Goal: Information Seeking & Learning: Learn about a topic

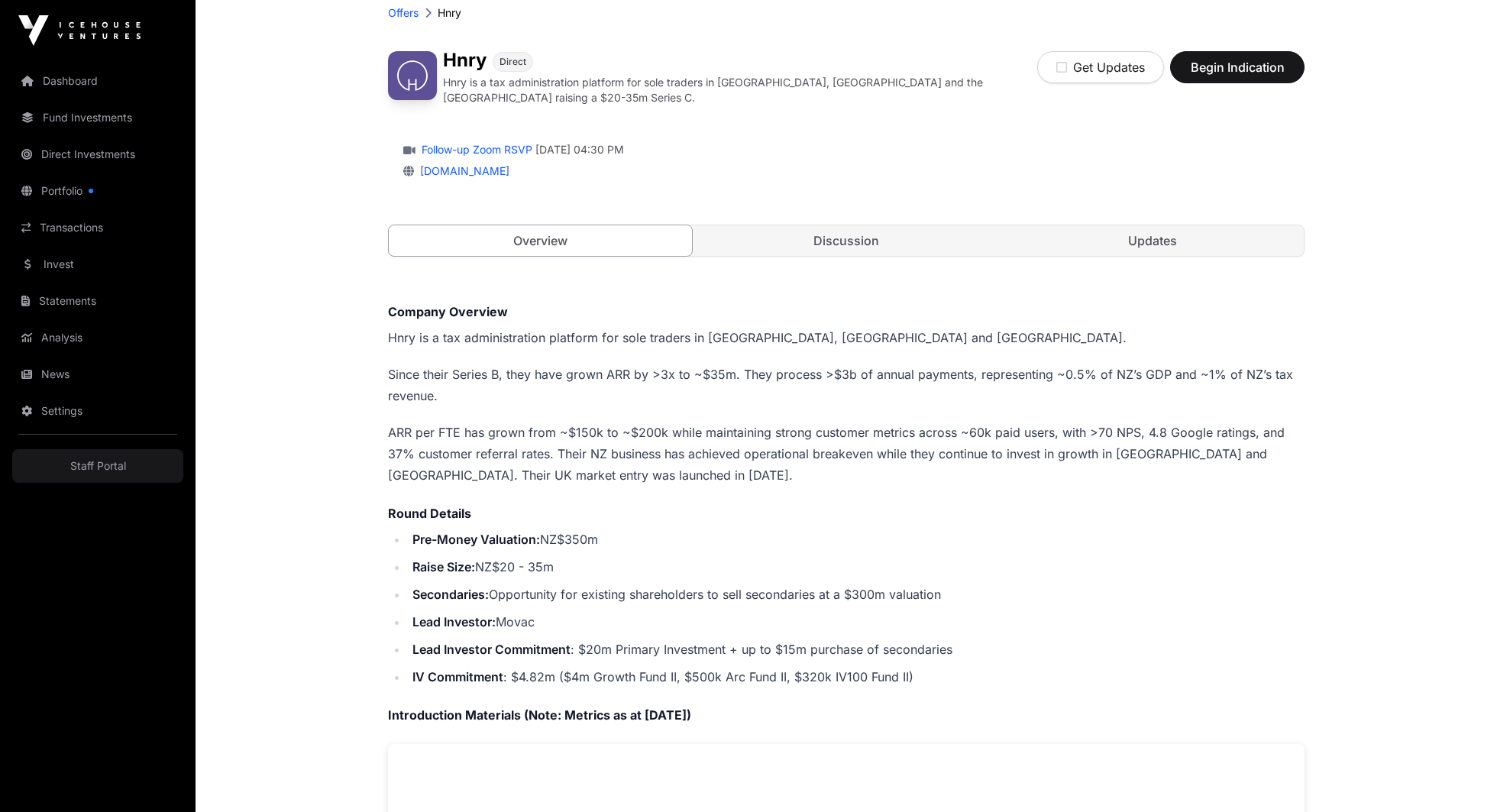
scroll to position [90, 0]
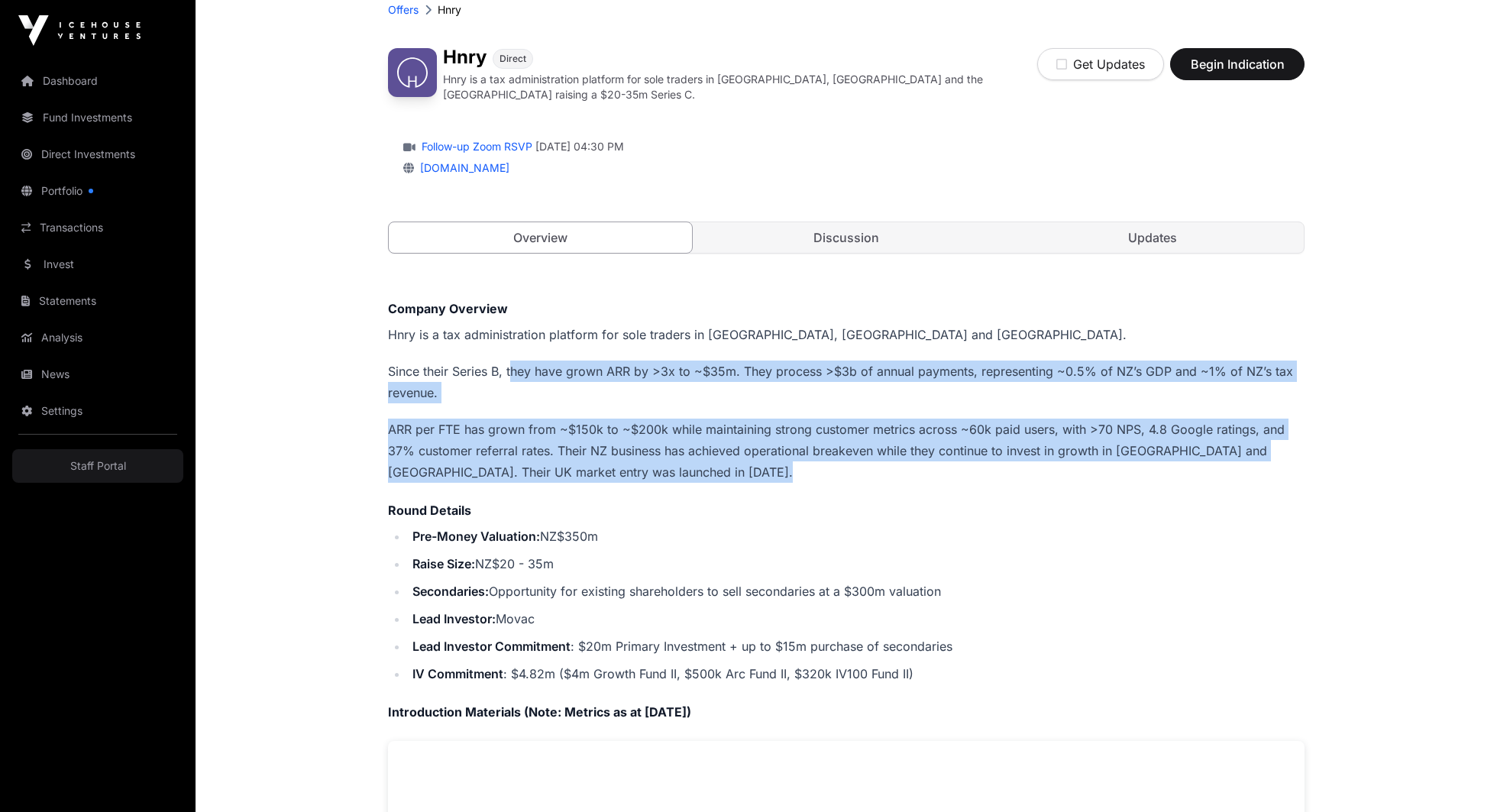
drag, startPoint x: 512, startPoint y: 356, endPoint x: 512, endPoint y: 502, distance: 146.0
click at [512, 497] on div "Company Overview Hnry is a tax administration platform for sole traders in [GEO…" at bounding box center [846, 778] width 917 height 957
click at [512, 502] on h4 "Round Details" at bounding box center [846, 510] width 917 height 18
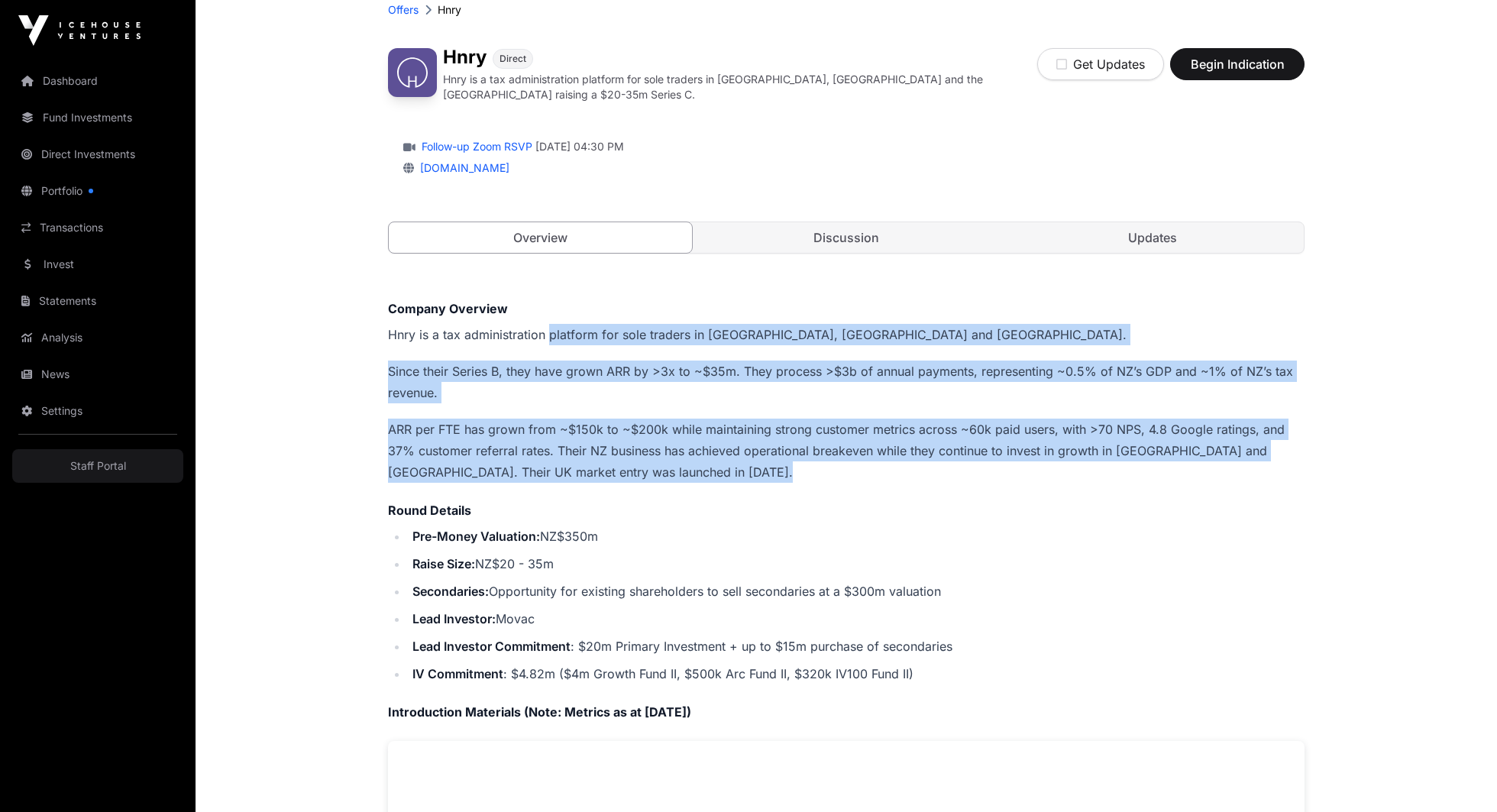
drag, startPoint x: 551, startPoint y: 338, endPoint x: 551, endPoint y: 522, distance: 184.0
click at [551, 519] on div "Company Overview Hnry is a tax administration platform for sole traders in [GEO…" at bounding box center [846, 778] width 917 height 957
click at [551, 525] on li "Pre-Money Valuation: NZ$350m" at bounding box center [857, 536] width 897 height 21
drag, startPoint x: 566, startPoint y: 311, endPoint x: 566, endPoint y: 555, distance: 244.0
click at [566, 555] on div "Company Overview Hnry is a tax administration platform for sole traders in [GEO…" at bounding box center [846, 778] width 917 height 957
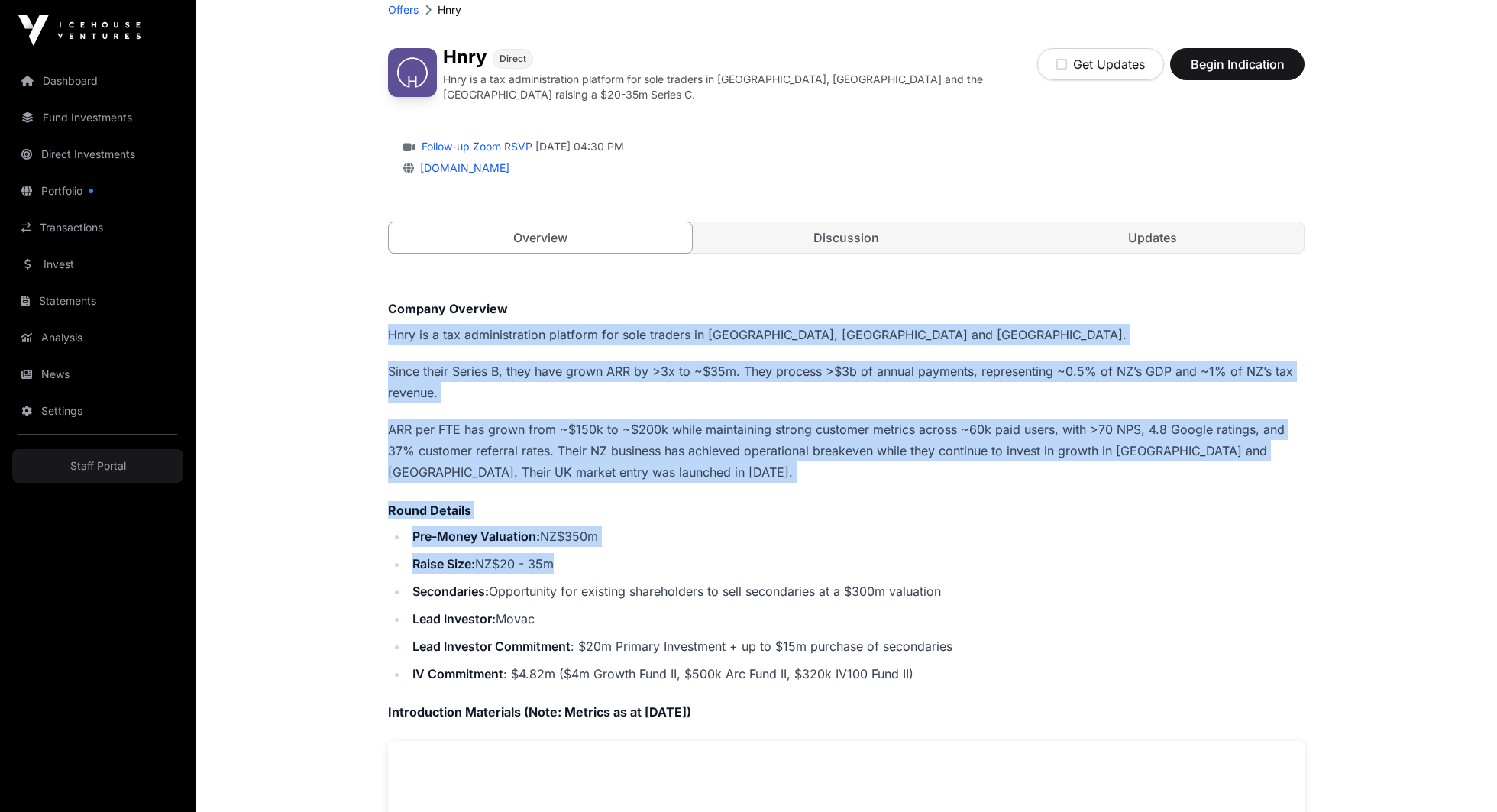
click at [566, 555] on li "Raise Size: NZ$20 - 35m" at bounding box center [857, 564] width 897 height 21
drag, startPoint x: 583, startPoint y: 311, endPoint x: 583, endPoint y: 619, distance: 308.0
click at [583, 619] on div "Company Overview Hnry is a tax administration platform for sole traders in [GEO…" at bounding box center [846, 778] width 917 height 957
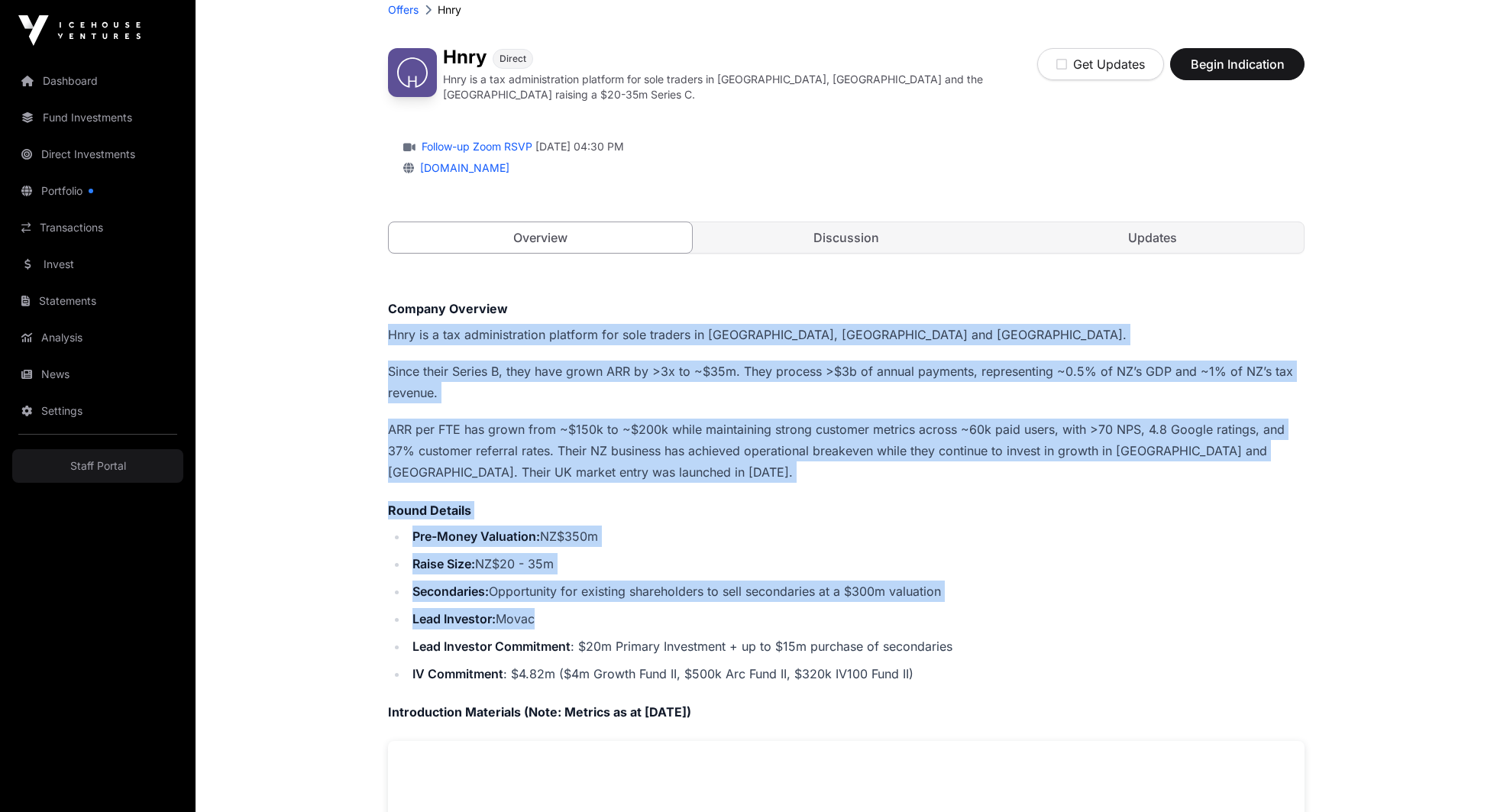
click at [583, 619] on li "Lead Investor: Movac" at bounding box center [857, 619] width 897 height 21
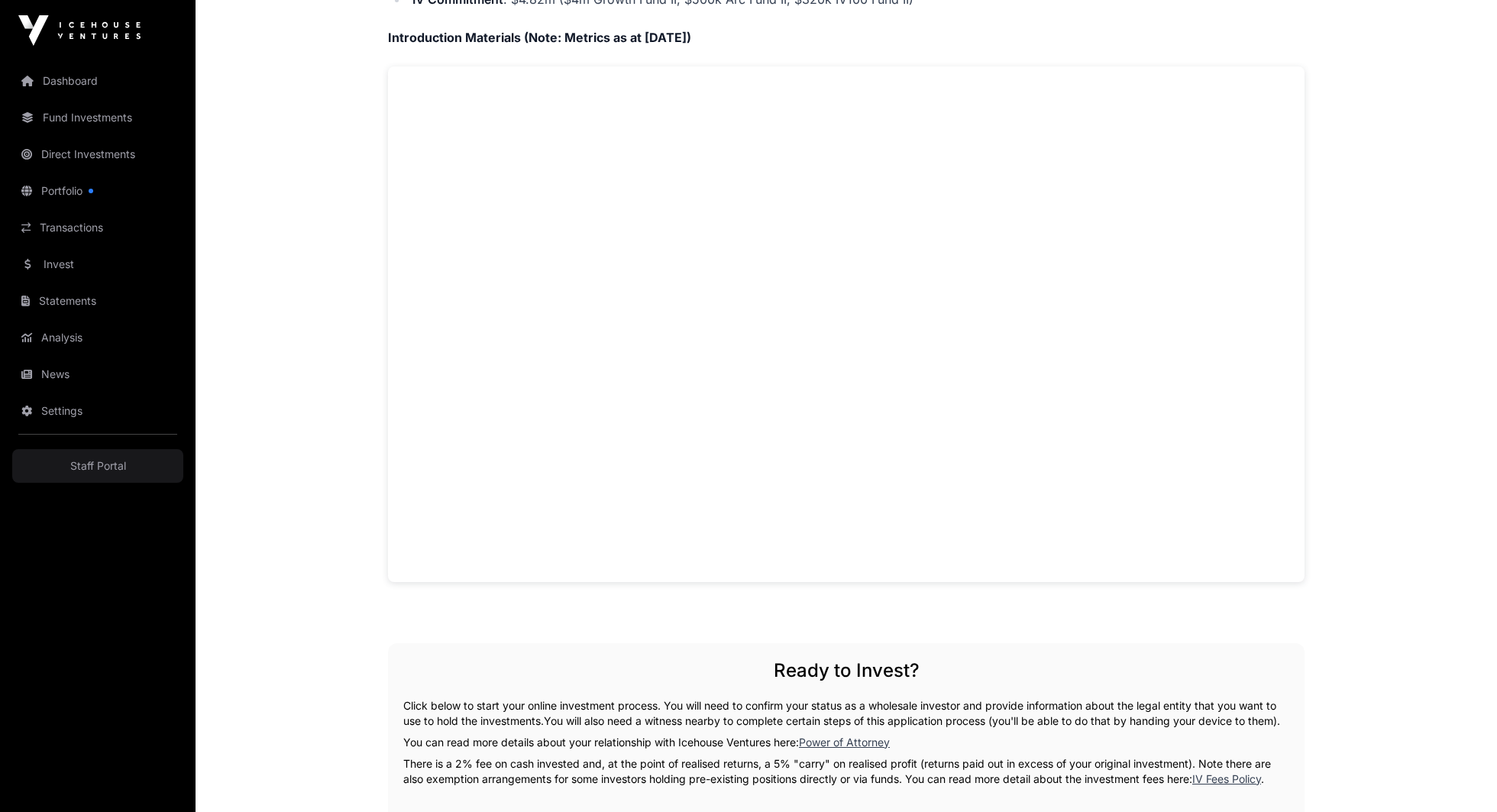
scroll to position [0, 0]
